Goal: Task Accomplishment & Management: Manage account settings

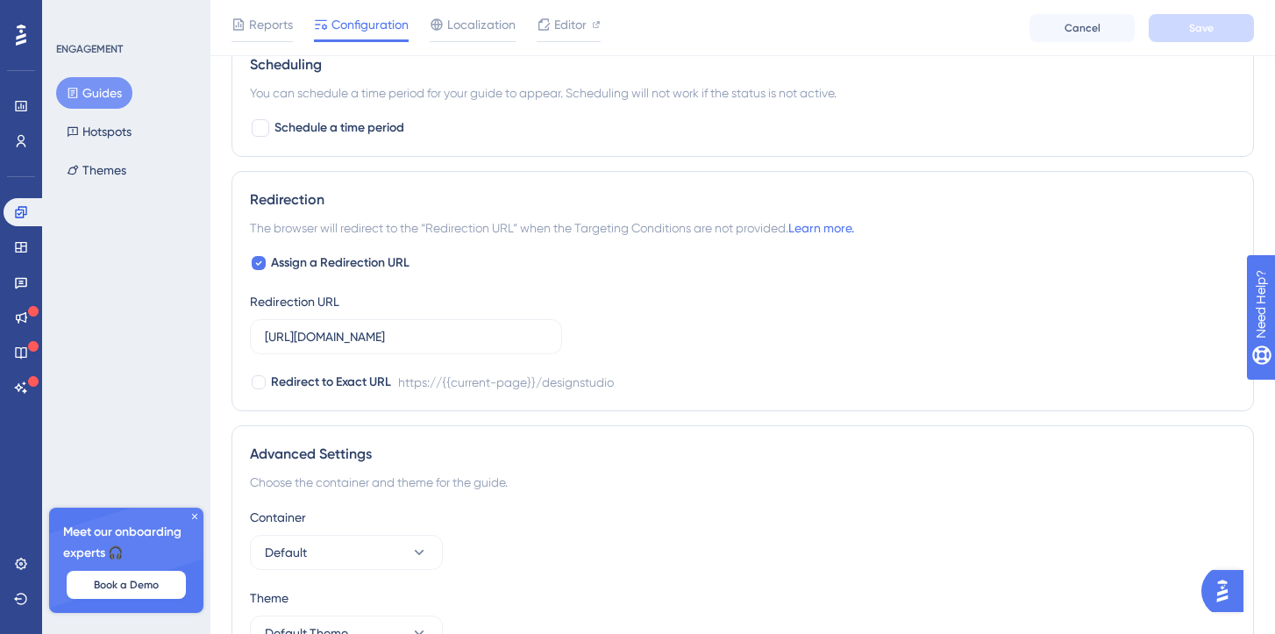
scroll to position [1131, 0]
drag, startPoint x: 491, startPoint y: 339, endPoint x: 312, endPoint y: 336, distance: 178.9
click at [312, 336] on input "https://app.fanfaire.io/designstudio" at bounding box center [406, 333] width 282 height 19
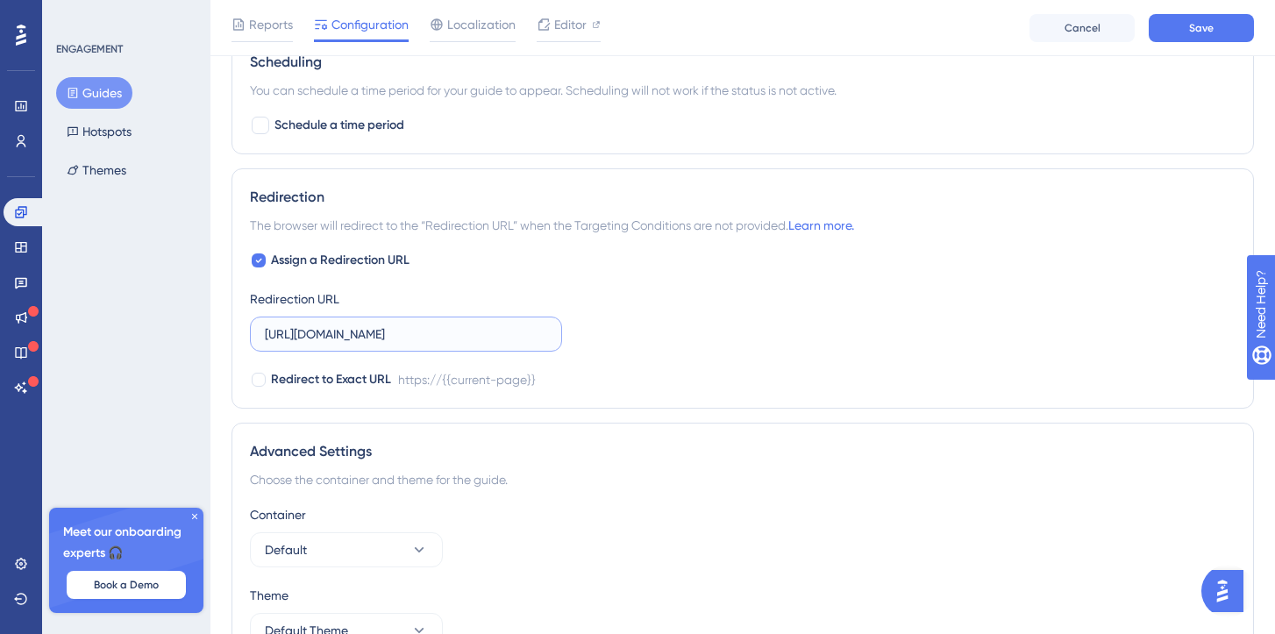
click at [448, 338] on input "https://designbeta.fanfaire.io" at bounding box center [406, 333] width 282 height 19
type input "https://designbeta.fanfaire.io"
click at [261, 264] on icon at bounding box center [258, 260] width 7 height 14
checkbox input "false"
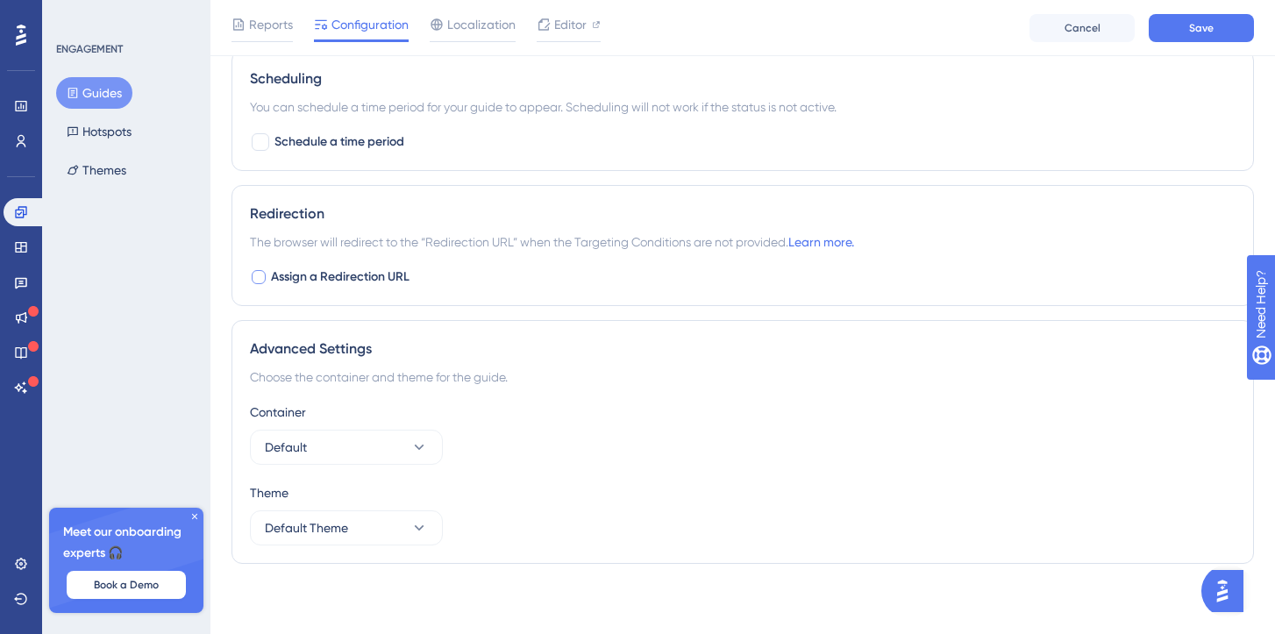
scroll to position [1115, 0]
click at [1206, 31] on span "Save" at bounding box center [1201, 28] width 25 height 14
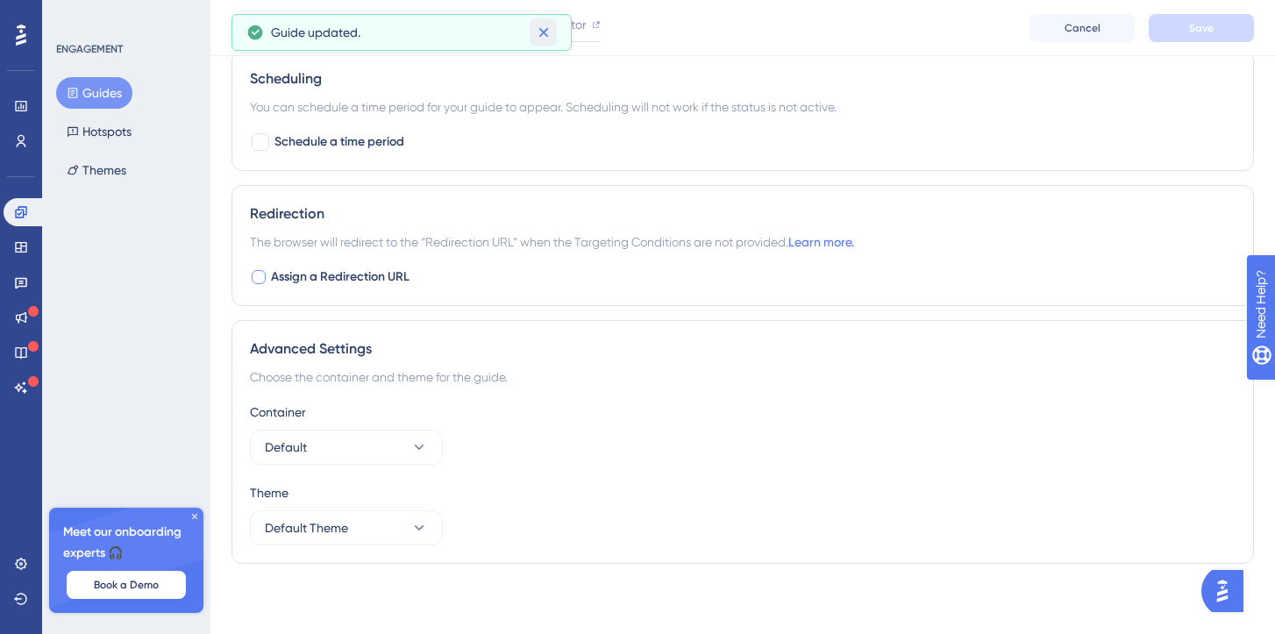
click at [545, 34] on icon at bounding box center [543, 33] width 10 height 10
click at [462, 25] on span "Localization" at bounding box center [481, 24] width 68 height 21
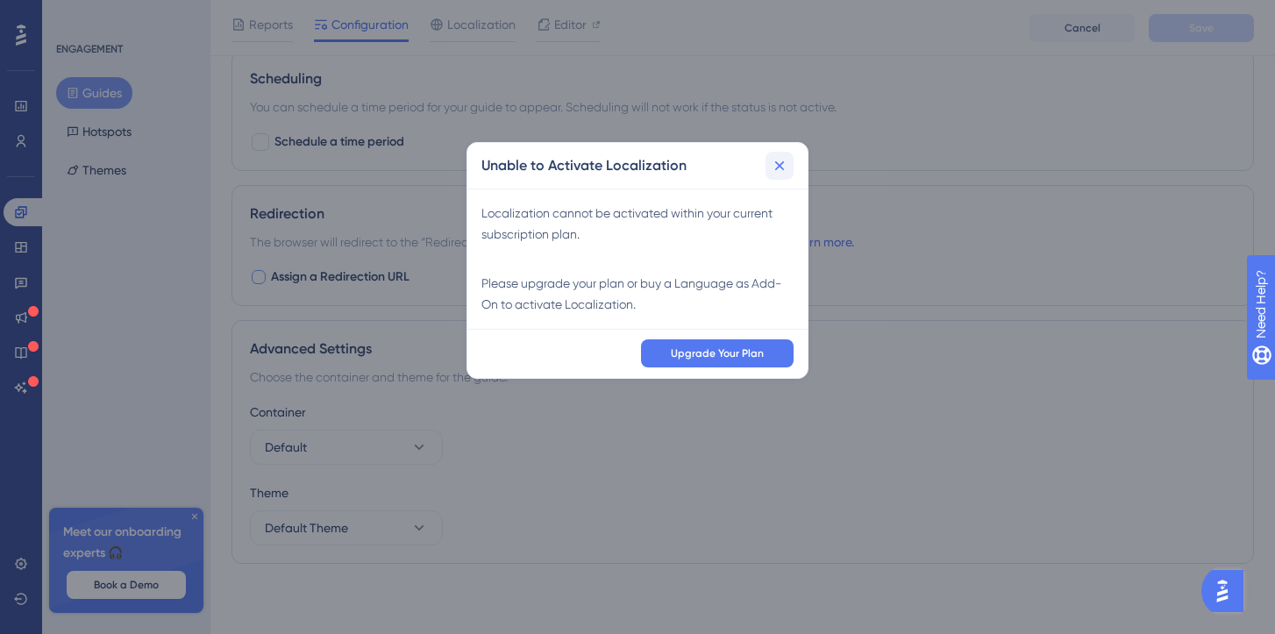
click at [785, 167] on icon at bounding box center [780, 166] width 18 height 18
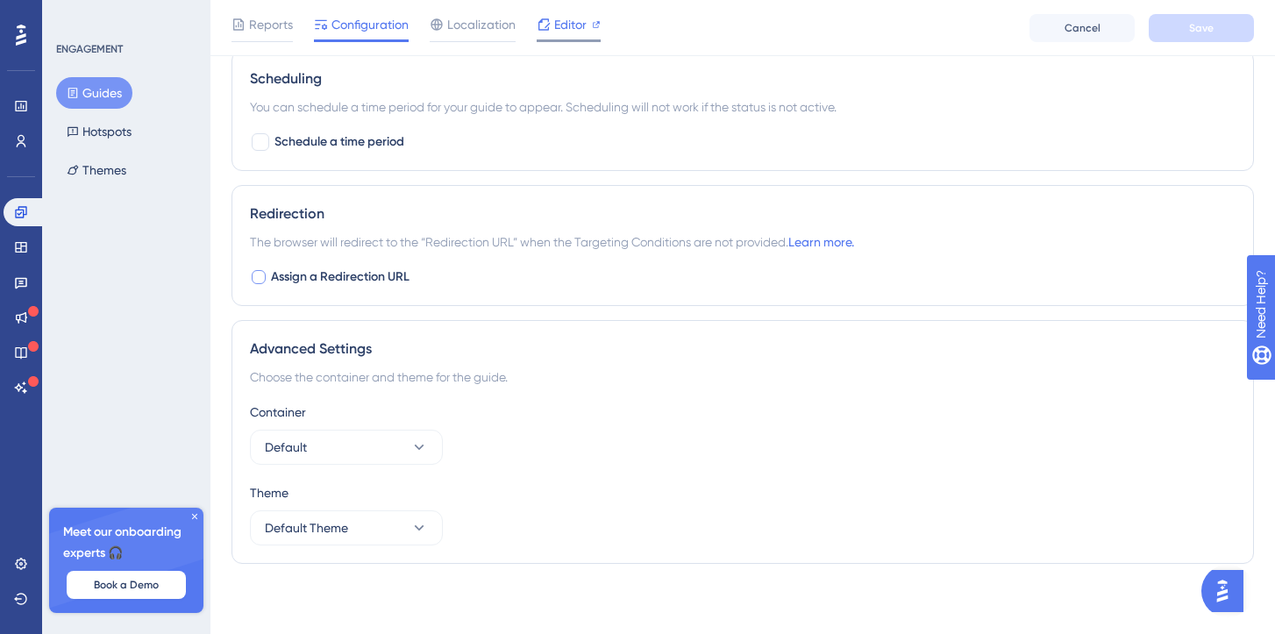
click at [550, 25] on icon at bounding box center [544, 25] width 14 height 14
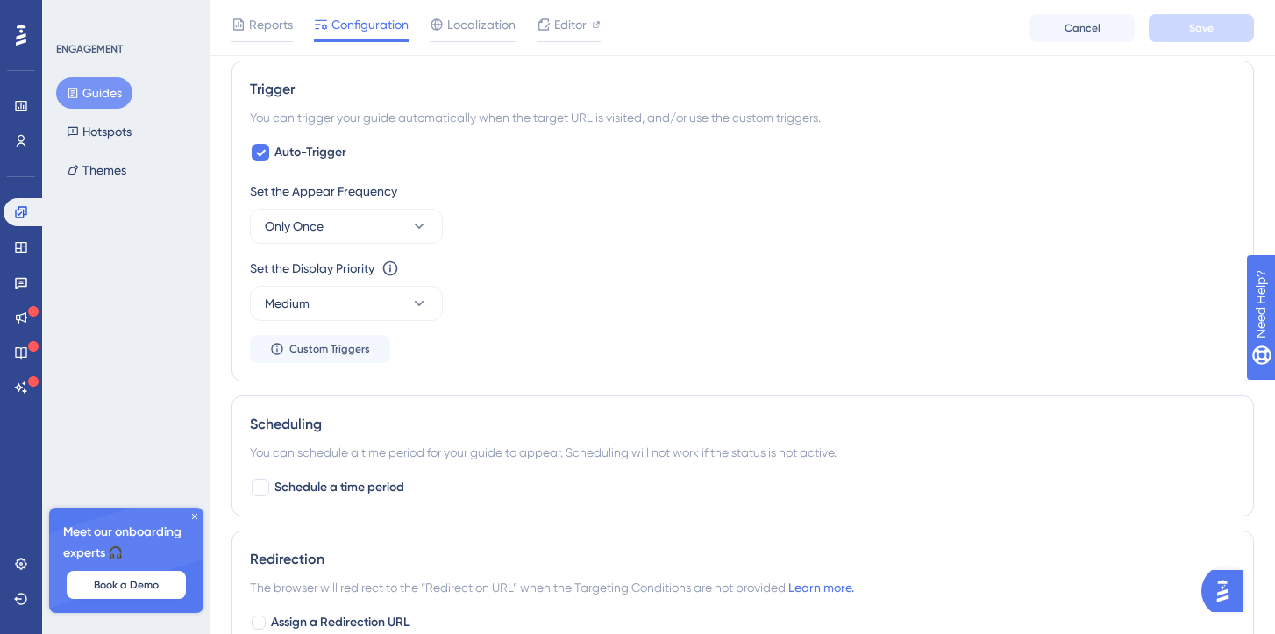
scroll to position [0, 0]
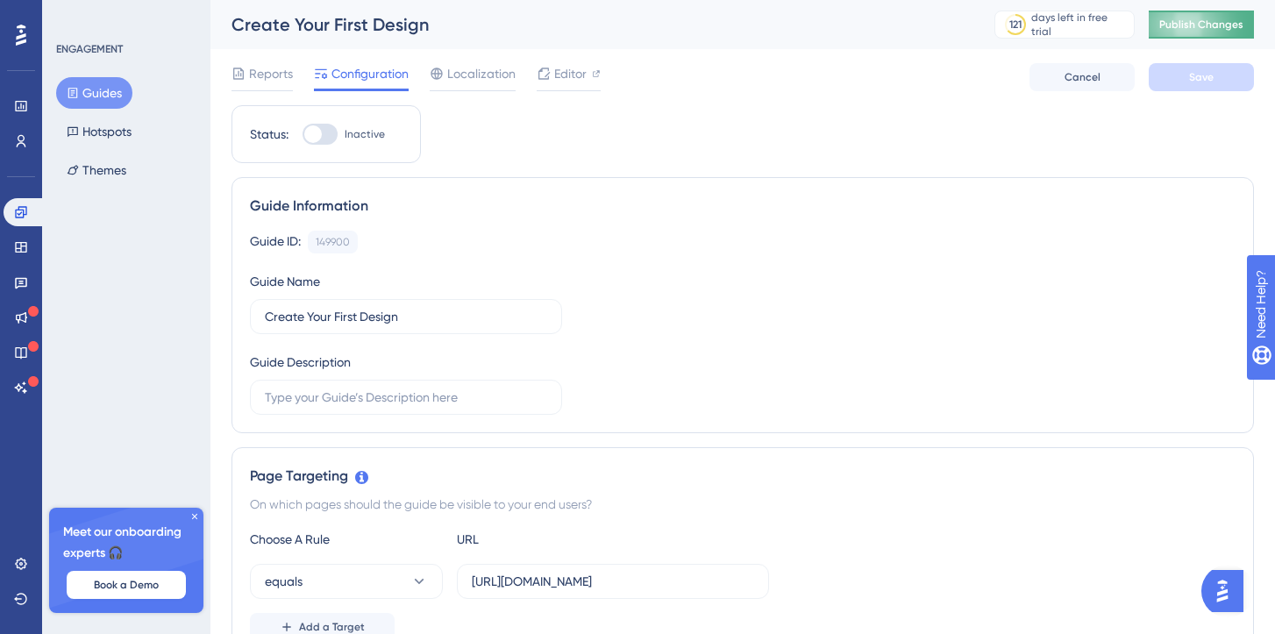
click at [1181, 24] on span "Publish Changes" at bounding box center [1201, 25] width 84 height 14
click at [332, 136] on div at bounding box center [320, 134] width 35 height 21
click at [303, 135] on input "Inactive" at bounding box center [302, 134] width 1 height 1
checkbox input "true"
click at [1195, 75] on span "Save" at bounding box center [1201, 77] width 25 height 14
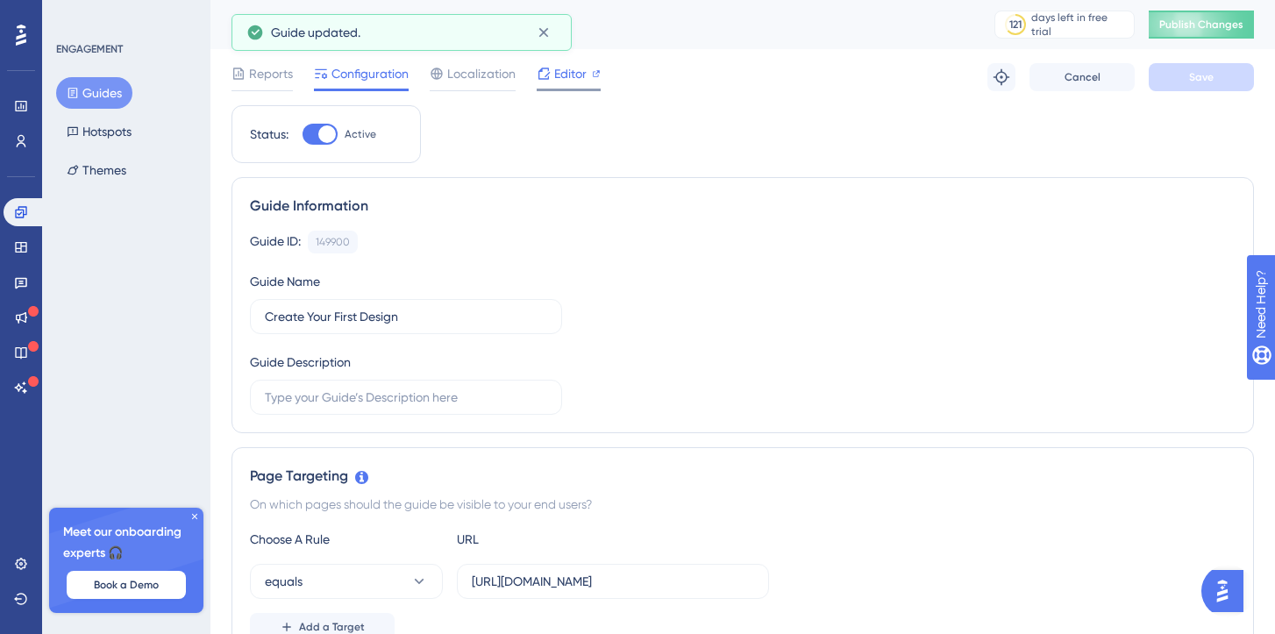
click at [566, 76] on span "Editor" at bounding box center [570, 73] width 32 height 21
